Goal: Download file/media

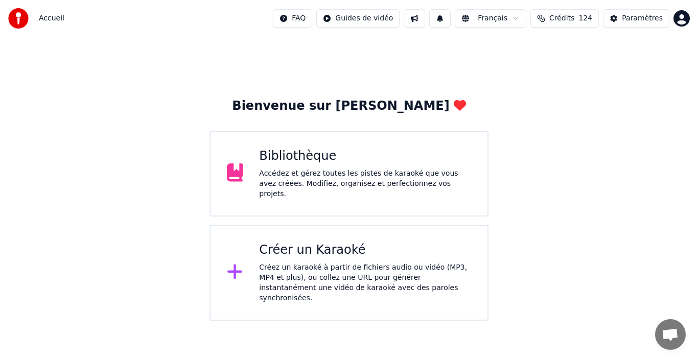
click at [122, 4] on div "Accueil FAQ Guides de vidéo Français Crédits 124 Paramètres" at bounding box center [349, 18] width 698 height 37
click at [398, 173] on div "Accédez et gérez toutes les pistes de karaoké que vous avez créées. Modifiez, o…" at bounding box center [365, 184] width 212 height 31
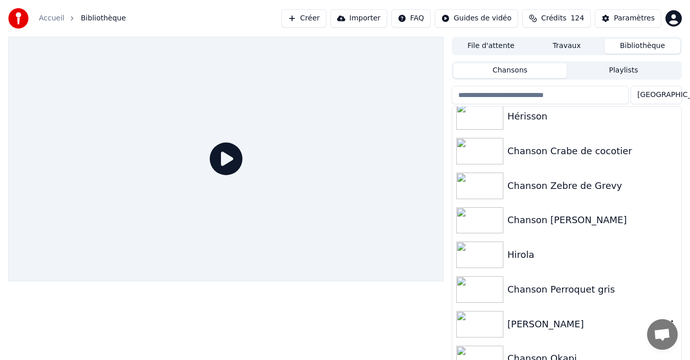
scroll to position [16, 0]
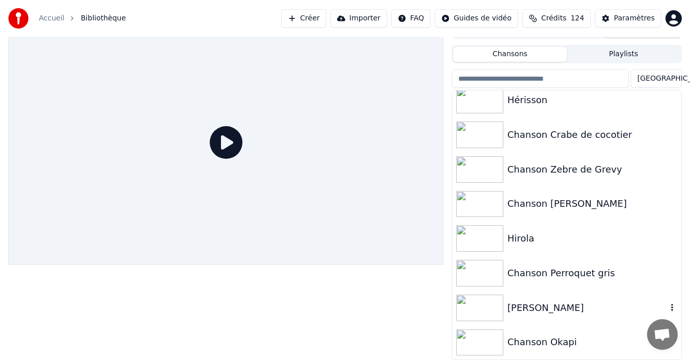
click at [574, 309] on div "[PERSON_NAME]" at bounding box center [586, 308] width 159 height 14
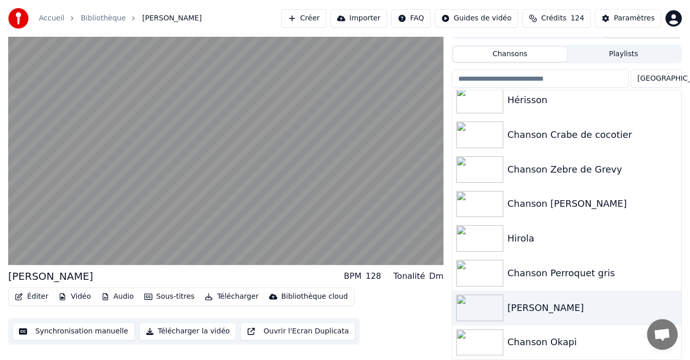
click at [185, 336] on button "Télécharger la vidéo" at bounding box center [188, 332] width 98 height 18
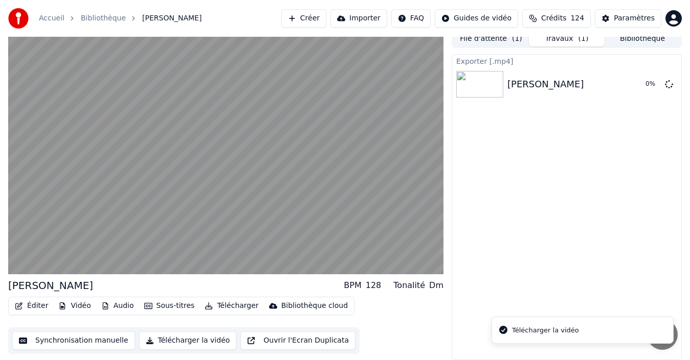
scroll to position [7, 0]
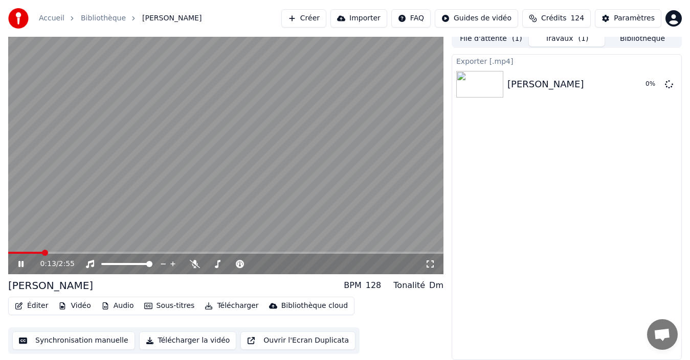
click at [21, 262] on icon at bounding box center [28, 264] width 24 height 8
